Goal: Feedback & Contribution: Submit feedback/report problem

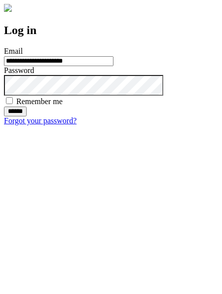
type input "**********"
click at [27, 116] on input "******" at bounding box center [15, 112] width 23 height 10
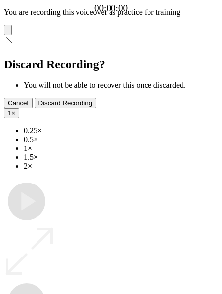
type input "**********"
